Goal: Information Seeking & Learning: Find specific fact

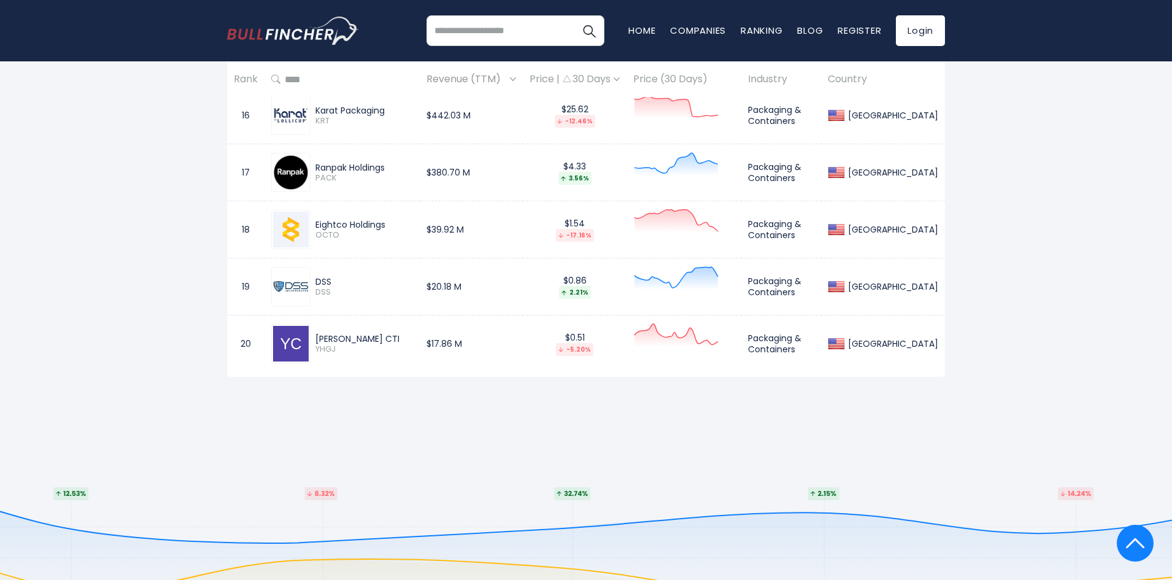
scroll to position [1472, 0]
click at [359, 169] on div "Ranpak Holdings" at bounding box center [364, 166] width 98 height 11
click at [359, 168] on div "Ranpak Holdings" at bounding box center [364, 166] width 98 height 11
click at [328, 108] on div "Karat Packaging" at bounding box center [364, 109] width 98 height 11
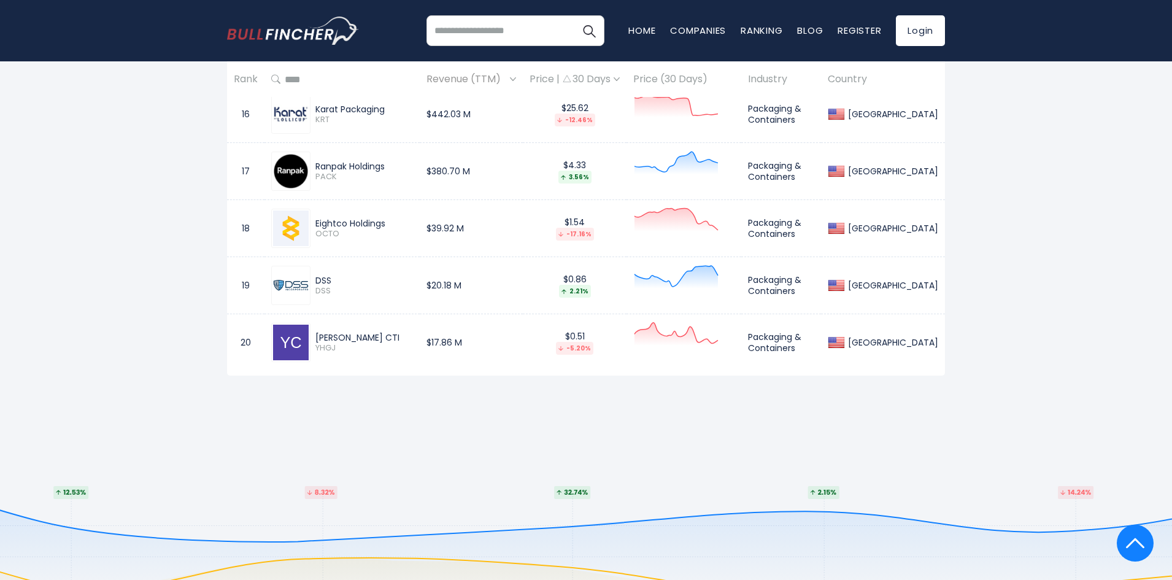
click at [328, 108] on div "Karat Packaging" at bounding box center [364, 109] width 98 height 11
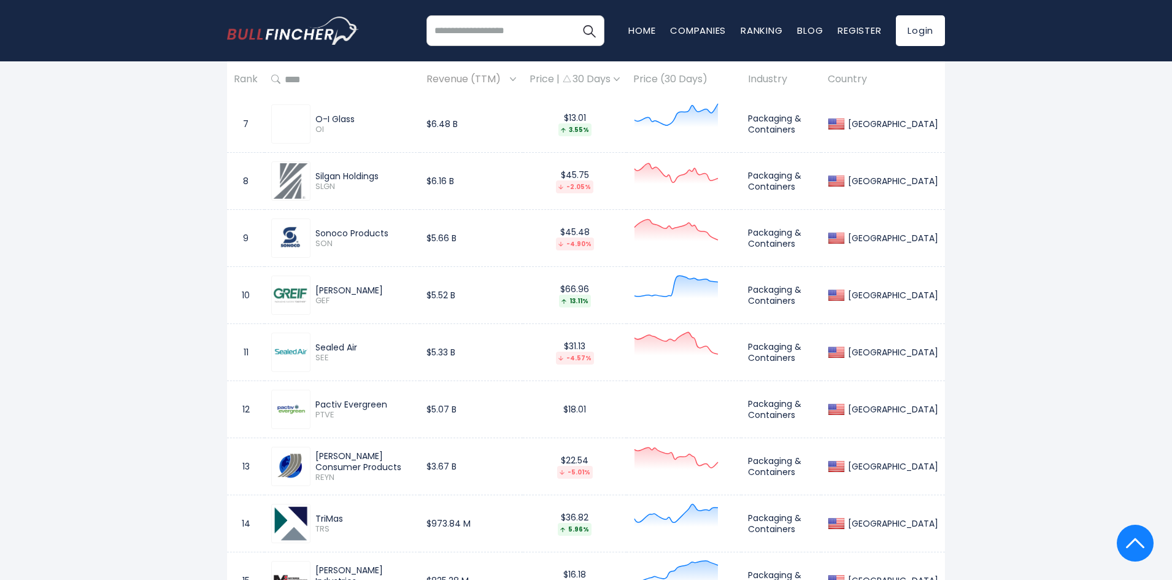
scroll to position [920, 0]
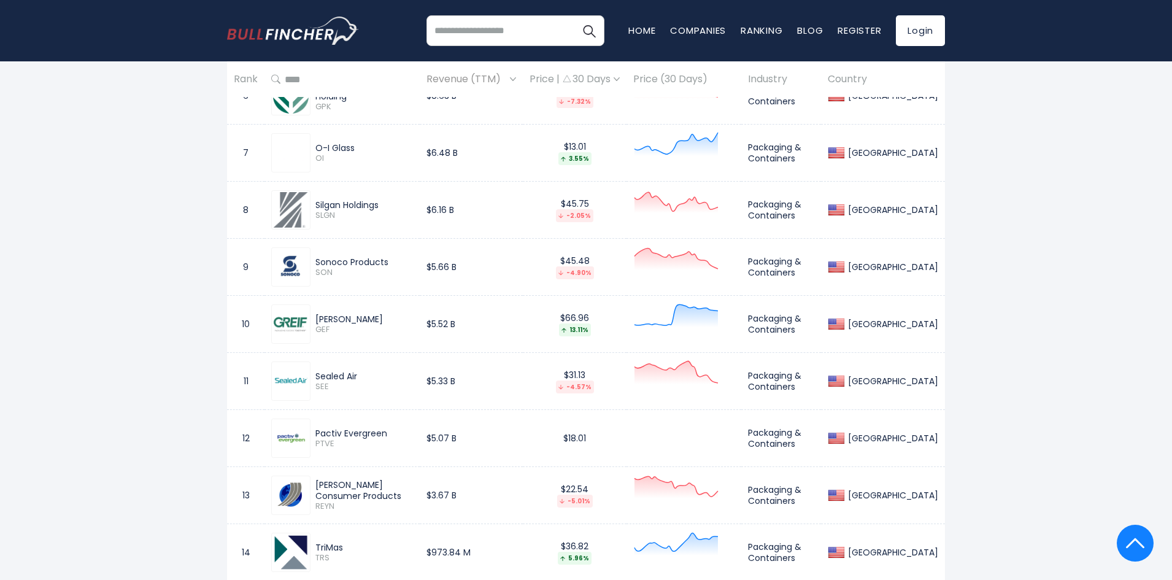
click at [323, 267] on span "SON" at bounding box center [364, 272] width 98 height 10
click at [325, 260] on div "Sonoco Products" at bounding box center [364, 261] width 98 height 11
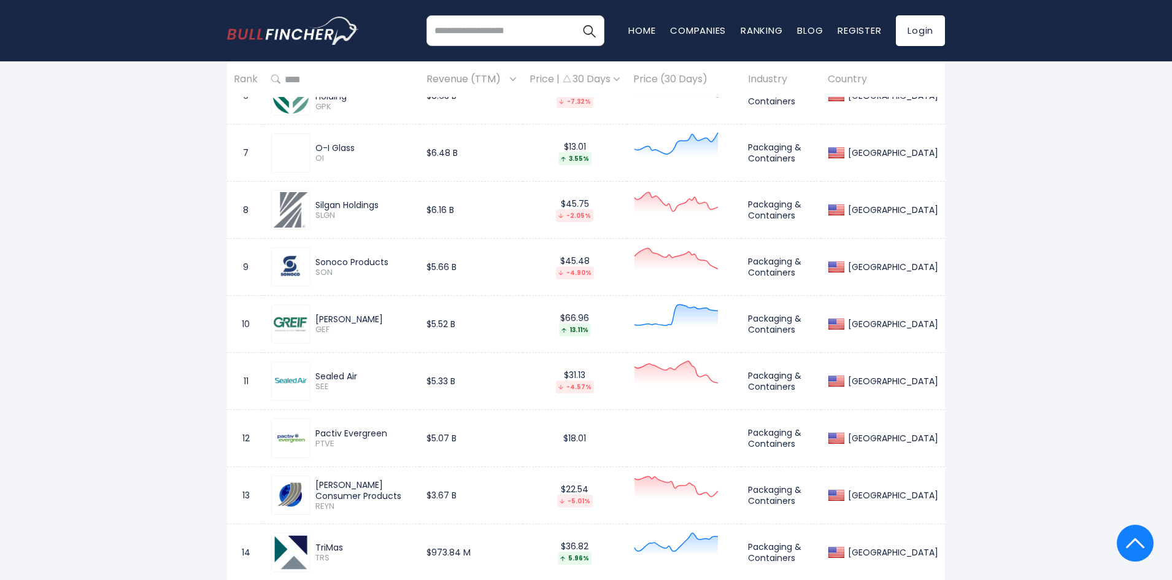
click at [325, 260] on div "Sonoco Products" at bounding box center [364, 261] width 98 height 11
